Goal: Obtain resource: Obtain resource

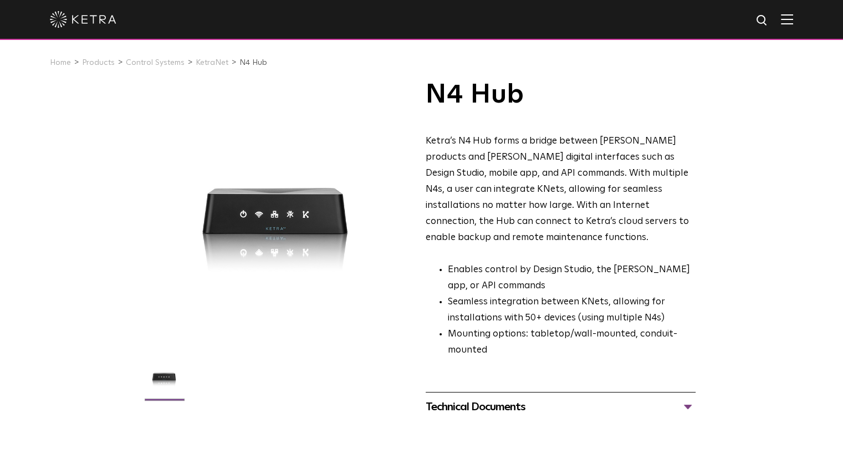
click at [483, 398] on div "Technical Documents" at bounding box center [561, 407] width 270 height 18
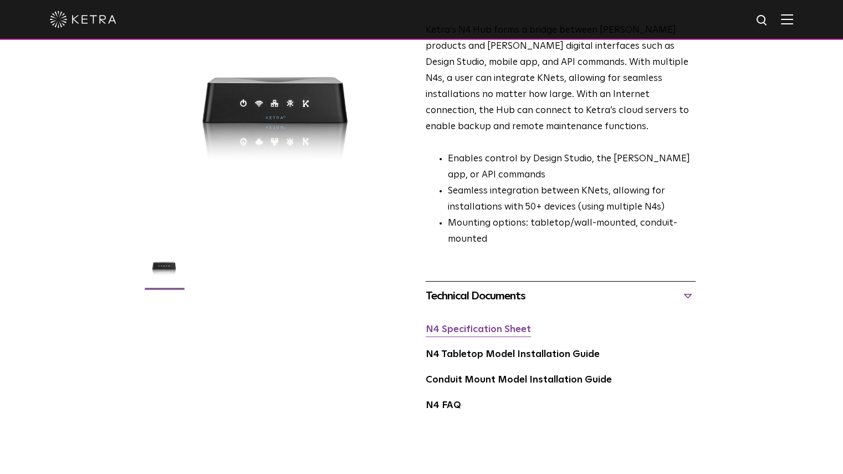
click at [478, 325] on link "N4 Specification Sheet" at bounding box center [478, 329] width 105 height 9
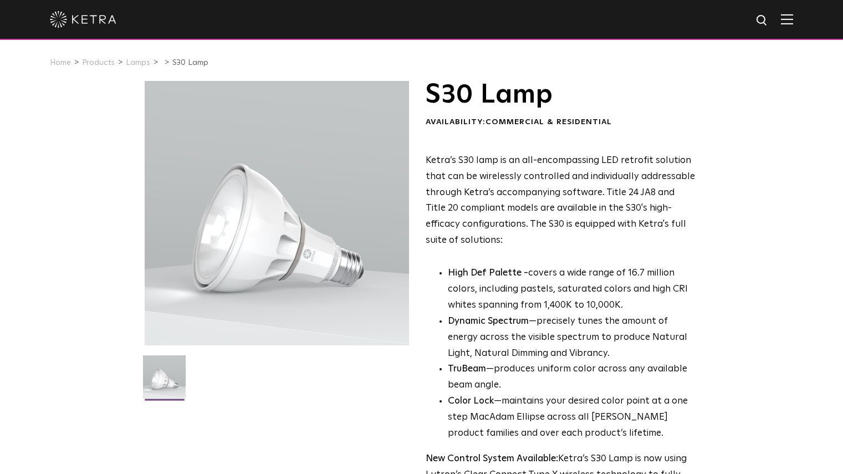
scroll to position [277, 0]
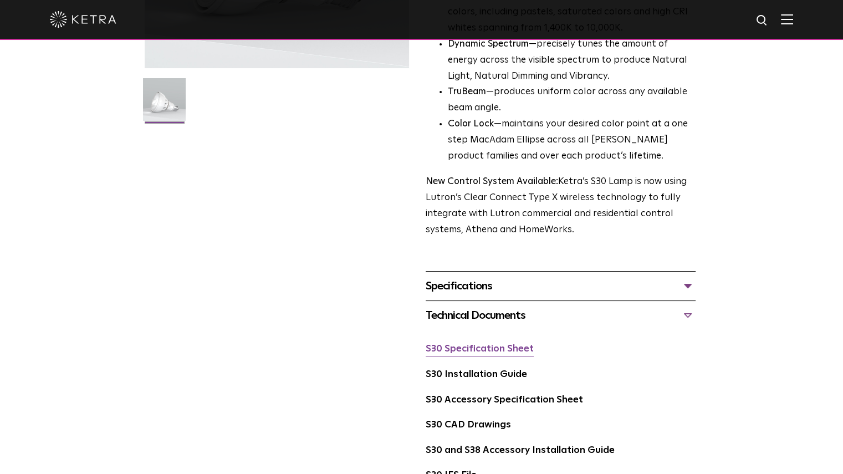
drag, startPoint x: 0, startPoint y: 0, endPoint x: 483, endPoint y: 350, distance: 596.6
click at [483, 350] on link "S30 Specification Sheet" at bounding box center [480, 348] width 108 height 9
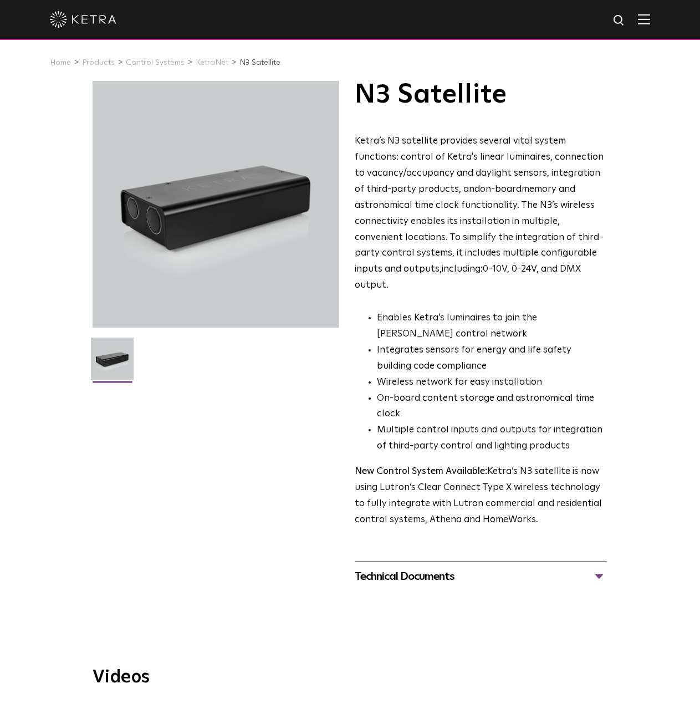
click at [410, 473] on div "Technical Documents" at bounding box center [481, 577] width 252 height 18
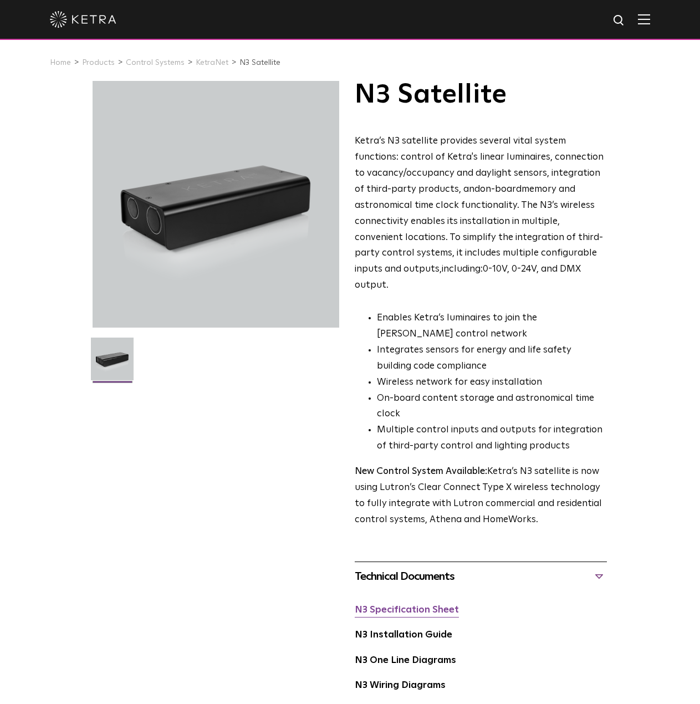
click at [404, 473] on link "N3 Specification Sheet" at bounding box center [407, 609] width 104 height 9
